Goal: Transaction & Acquisition: Download file/media

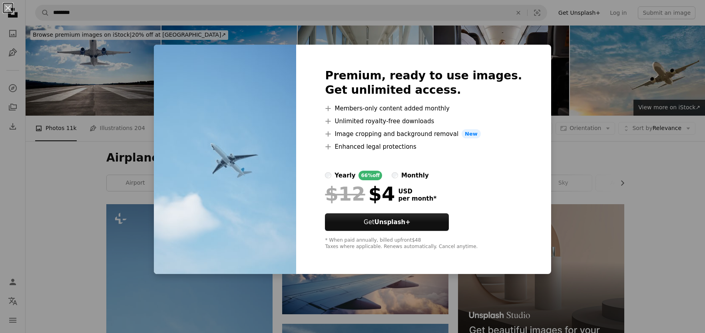
scroll to position [199, 0]
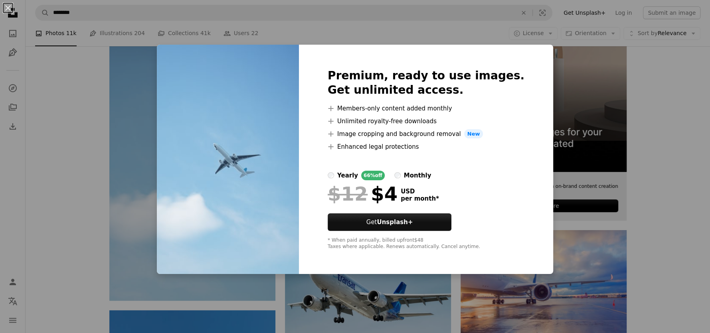
drag, startPoint x: 617, startPoint y: 93, endPoint x: 592, endPoint y: 104, distance: 26.8
click at [617, 92] on div "An X shape Premium, ready to use images. Get unlimited access. A plus sign Memb…" at bounding box center [355, 166] width 710 height 333
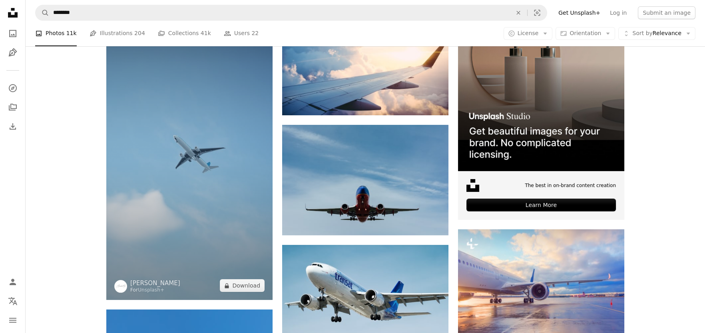
click at [204, 175] on img at bounding box center [189, 153] width 166 height 296
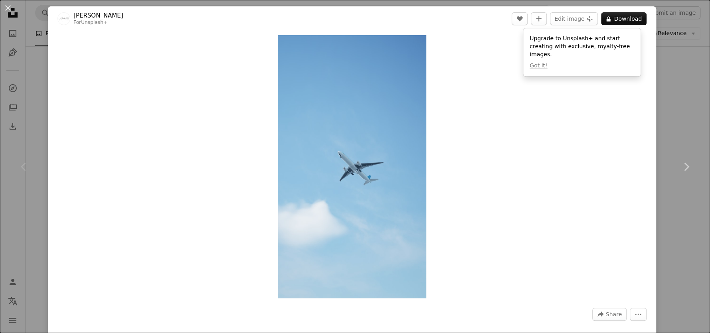
click at [683, 91] on div "An X shape Chevron left Chevron right Alexander Mils For Unsplash+ A heart A pl…" at bounding box center [355, 166] width 710 height 333
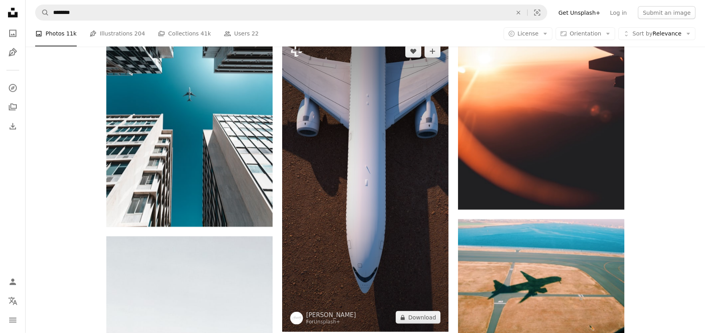
scroll to position [3634, 0]
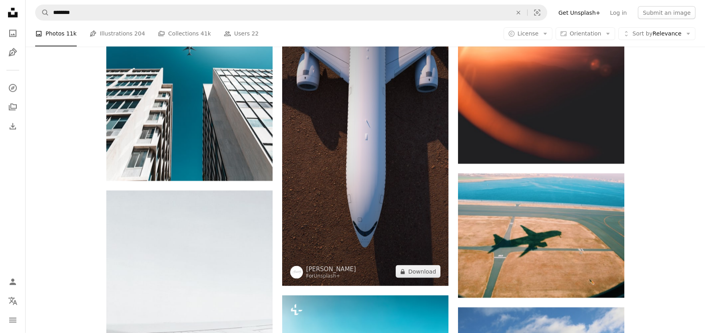
click at [363, 153] on img at bounding box center [365, 139] width 166 height 296
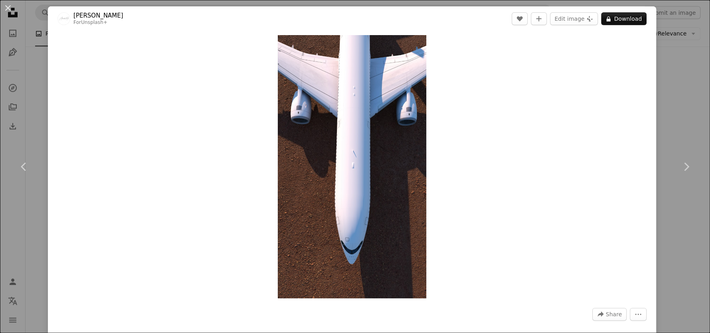
click at [671, 62] on div "An X shape Chevron left Chevron right Alexander Mils For Unsplash+ A heart A pl…" at bounding box center [355, 166] width 710 height 333
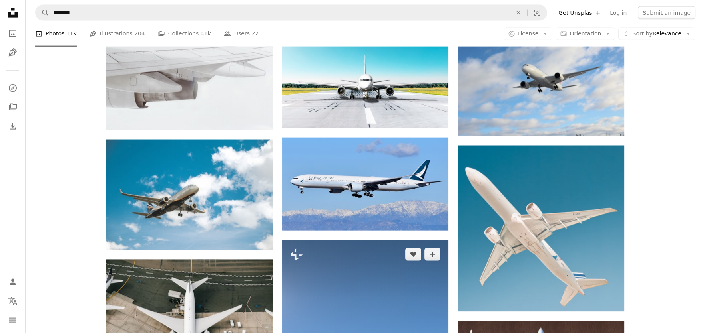
scroll to position [3954, 0]
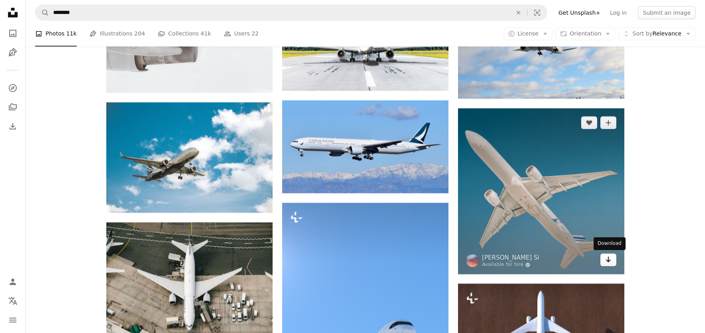
click at [605, 261] on icon "Arrow pointing down" at bounding box center [608, 260] width 6 height 10
